Goal: Task Accomplishment & Management: Manage account settings

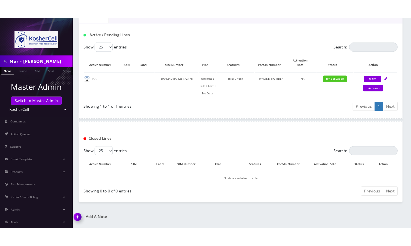
scroll to position [40, 0]
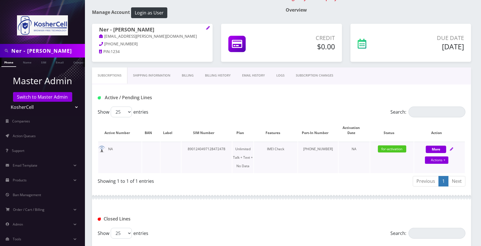
click at [214, 147] on td "8901240497128472478" at bounding box center [206, 156] width 51 height 31
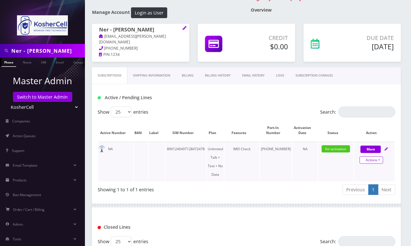
click at [380, 159] on link "Actions" at bounding box center [371, 159] width 23 height 7
select select "363"
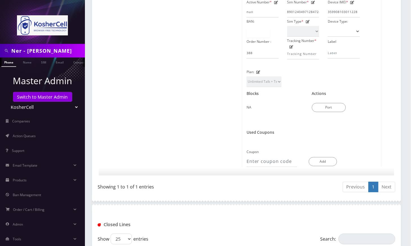
scroll to position [266, 0]
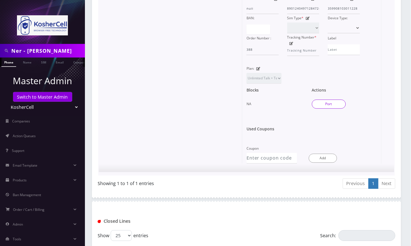
click at [339, 99] on button "Port" at bounding box center [329, 103] width 34 height 9
type input "8901240497128472478"
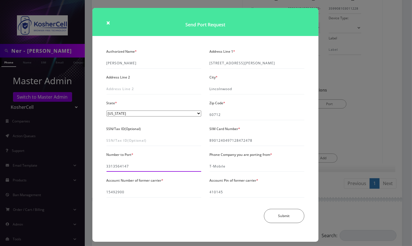
click at [121, 164] on input "3313564147" at bounding box center [154, 166] width 95 height 11
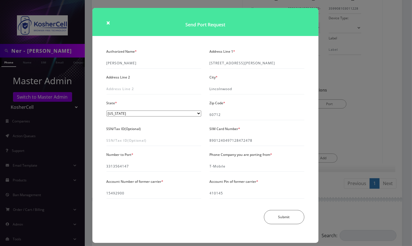
click at [373, 122] on div "× Send Port Request Authorized Name * Ner Naftali Address Line 1 * 7117 North C…" at bounding box center [206, 123] width 412 height 246
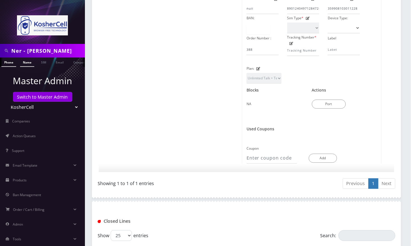
click at [28, 64] on link "Name" at bounding box center [27, 61] width 14 height 9
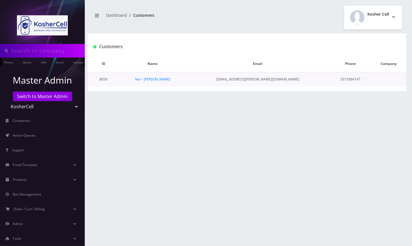
type input "Ner - [PERSON_NAME]"
click at [164, 72] on th "Name" at bounding box center [153, 63] width 67 height 17
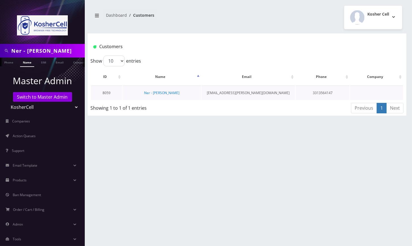
click at [164, 96] on td "Ner - [PERSON_NAME]" at bounding box center [162, 92] width 78 height 14
click at [167, 92] on link "Ner - [PERSON_NAME]" at bounding box center [161, 92] width 35 height 5
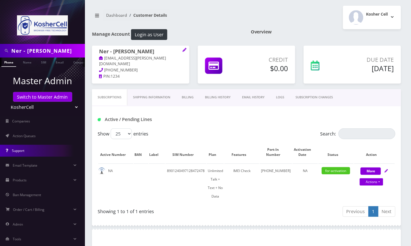
click at [37, 151] on link "Support" at bounding box center [42, 151] width 85 height 12
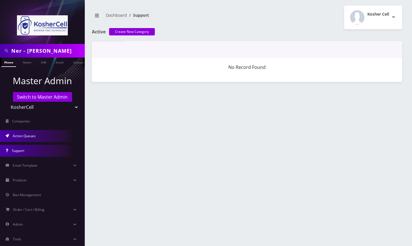
click at [46, 135] on link "Action Queues" at bounding box center [42, 136] width 85 height 12
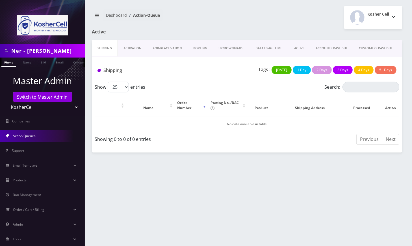
click at [232, 49] on link "UP/DOWNGRADE" at bounding box center [231, 48] width 37 height 16
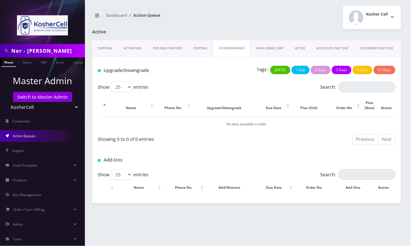
click at [200, 48] on link "PORTING" at bounding box center [200, 48] width 25 height 16
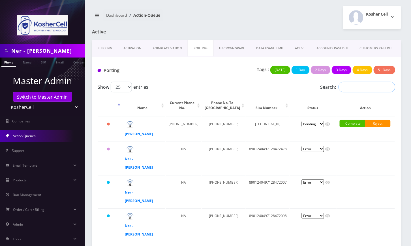
click at [353, 88] on input "Search:" at bounding box center [366, 86] width 57 height 11
paste input "3313564147"
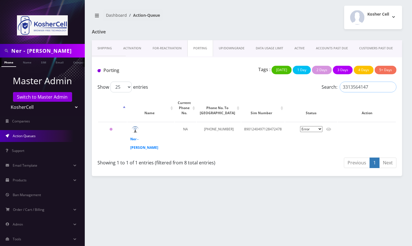
type input "3313564147"
click at [285, 178] on div "Ner - Hershy Perkel Phone Name SIM Email Company Customer Dashboard Action-Queu…" at bounding box center [247, 123] width 330 height 246
click at [323, 157] on div "Previous 1 Next" at bounding box center [323, 163] width 145 height 13
click at [318, 129] on select "Pending Submitted Error Cancelled" at bounding box center [311, 129] width 22 height 6
select select "2"
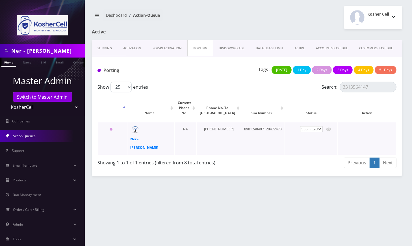
click at [300, 126] on select "Pending Submitted Error Cancelled" at bounding box center [311, 129] width 22 height 6
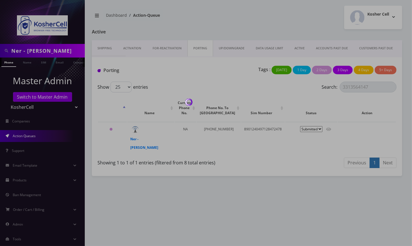
select select "2"
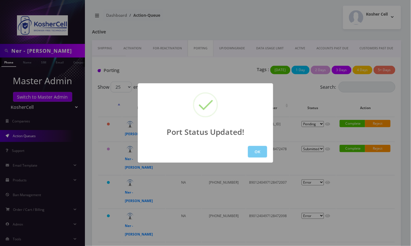
click at [263, 152] on button "OK" at bounding box center [257, 152] width 19 height 12
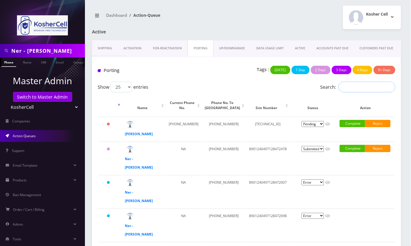
click at [364, 90] on input "Search:" at bounding box center [366, 86] width 57 height 11
paste input "3313564147"
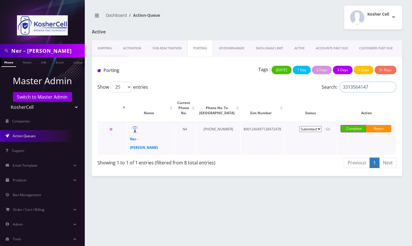
type input "3313564147"
click at [354, 130] on link "Complete" at bounding box center [353, 128] width 25 height 7
click at [363, 137] on link "Confirm" at bounding box center [367, 138] width 37 height 7
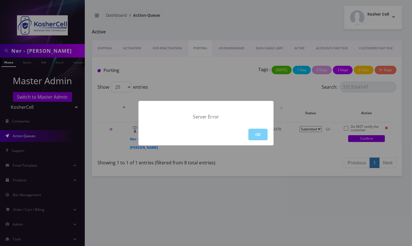
click at [139, 56] on div "Server Error OK" at bounding box center [206, 123] width 412 height 246
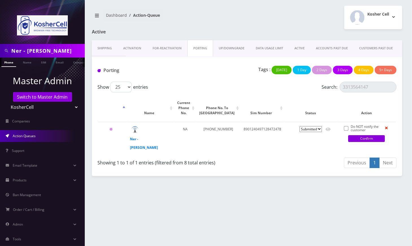
click at [133, 51] on link "Activation" at bounding box center [132, 48] width 29 height 16
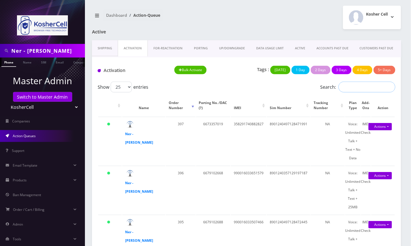
click at [362, 90] on input "Search:" at bounding box center [366, 86] width 57 height 11
paste input "3313564147"
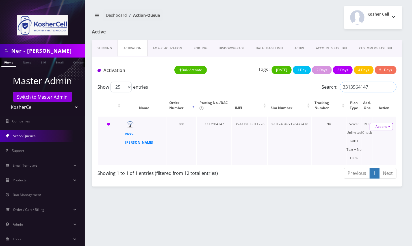
type input "3313564147"
click at [383, 123] on link "Actions" at bounding box center [381, 126] width 23 height 7
click at [371, 137] on link "Activate" at bounding box center [378, 137] width 45 height 8
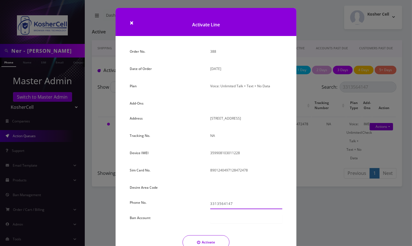
click at [216, 205] on input "3313564147" at bounding box center [246, 203] width 72 height 11
type input "[PHONE_NUMBER]"
click at [208, 240] on button "Activate" at bounding box center [206, 242] width 47 height 14
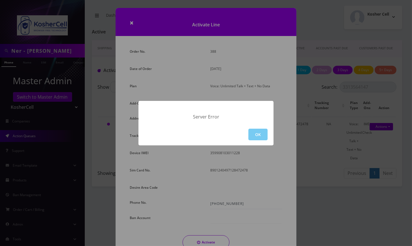
click at [259, 135] on button "OK" at bounding box center [258, 134] width 19 height 12
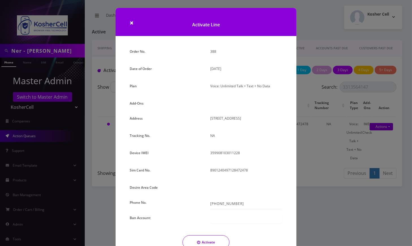
click at [25, 64] on div "× Activate Line Order No. 388 Date of Order August 24, 2025 Plan Voice: Unlimit…" at bounding box center [206, 123] width 412 height 246
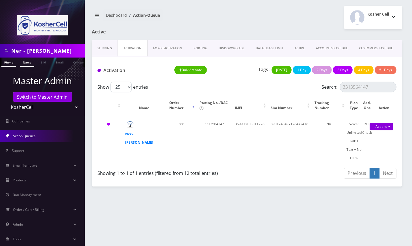
click at [28, 63] on link "Name" at bounding box center [27, 61] width 14 height 9
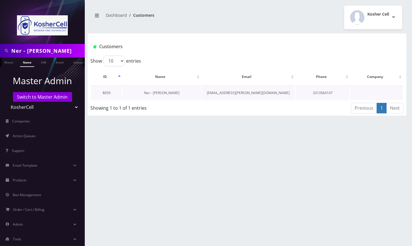
click at [157, 90] on link "Ner - [PERSON_NAME]" at bounding box center [161, 92] width 35 height 5
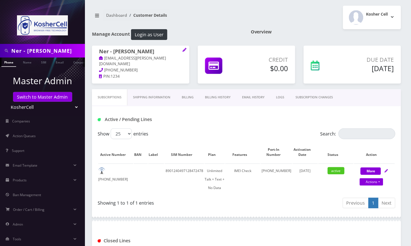
click at [399, 169] on div "Show 25 50 100 250 500 entries Search: Active Number BAN Label SIM Number Plan …" at bounding box center [246, 169] width 309 height 82
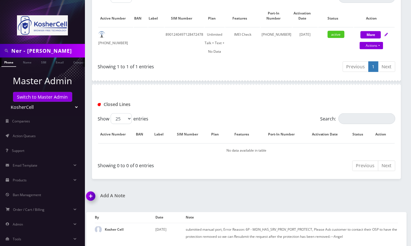
click at [91, 196] on img at bounding box center [91, 198] width 17 height 17
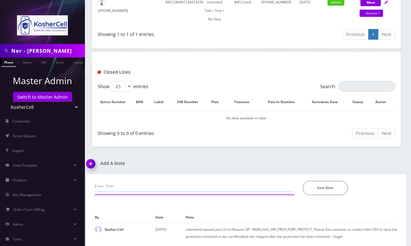
click at [164, 183] on input "text" at bounding box center [194, 186] width 199 height 11
paste input "447369"
type input "updated pin 447369 , port completed--Angel"
click at [337, 191] on button "Save Note" at bounding box center [325, 188] width 45 height 14
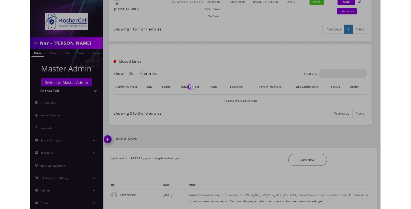
scroll to position [149, 0]
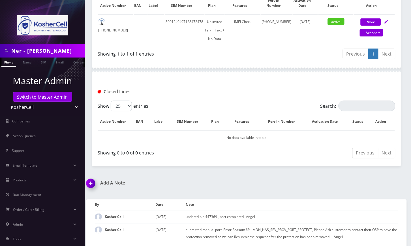
click at [76, 245] on li "Tools Due Check Invoice Mismatch Report CRON Logs" at bounding box center [42, 238] width 85 height 15
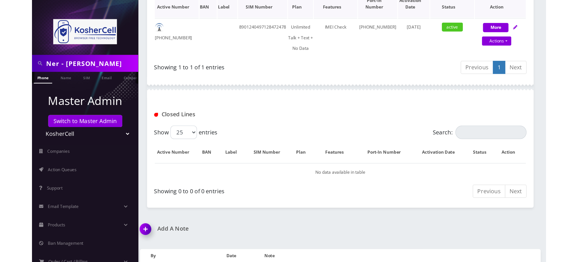
scroll to position [118, 0]
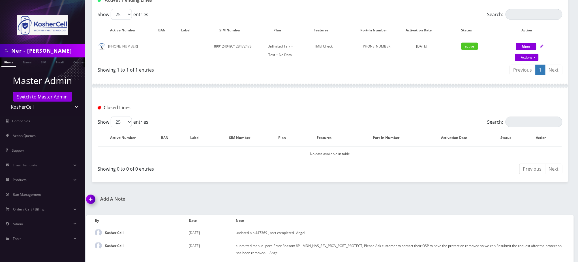
click at [410, 15] on div "Search:" at bounding box center [504, 14] width 116 height 11
click at [127, 93] on div at bounding box center [330, 86] width 476 height 17
